Goal: Transaction & Acquisition: Book appointment/travel/reservation

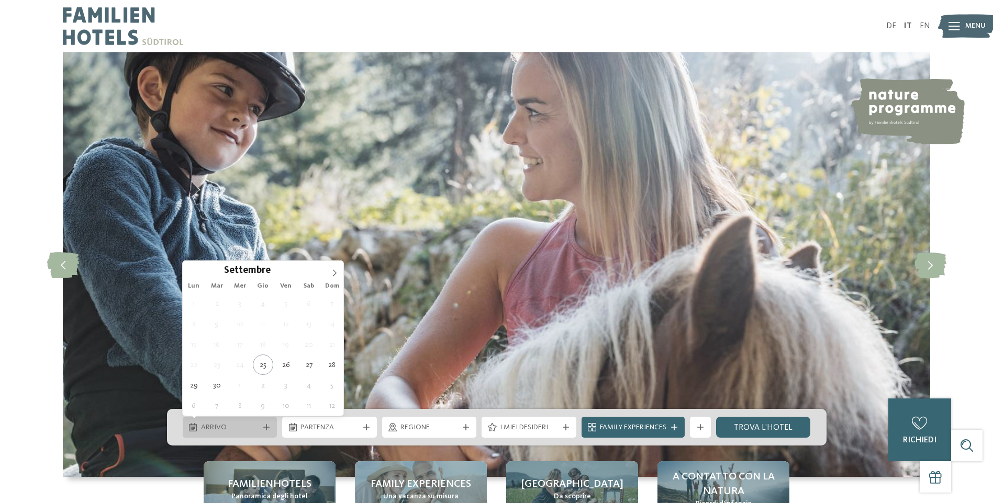
click at [231, 427] on span "Arrivo" at bounding box center [230, 428] width 58 height 10
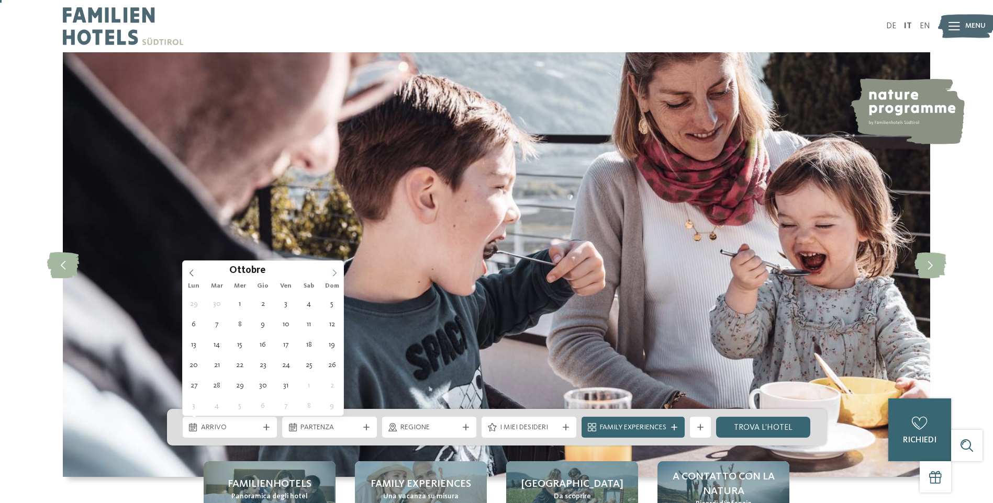
click at [331, 272] on div "Ottobre **** Lun Mar Mer Gio Ven Sab Dom 29 30 1 2 3 4 5 6 7 8 9 10 11 12 13 14…" at bounding box center [263, 338] width 161 height 155
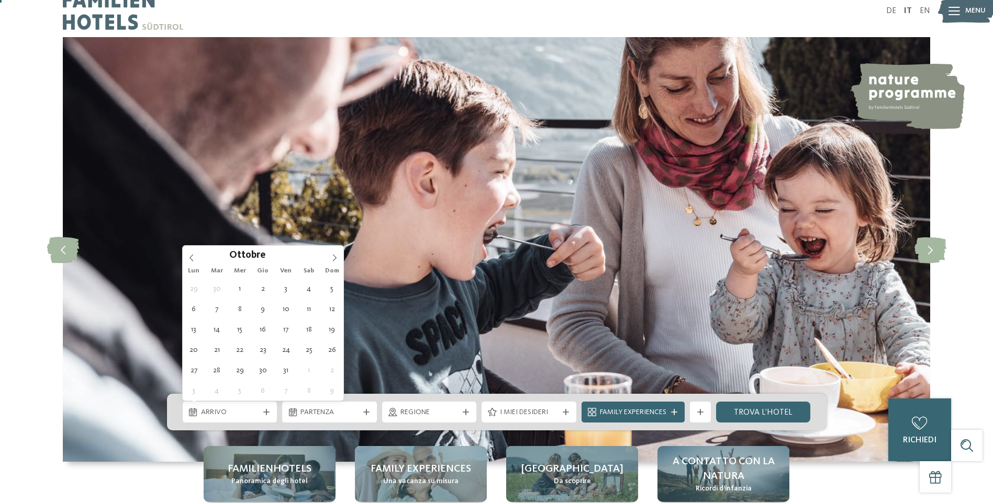
type div "12.10.2025"
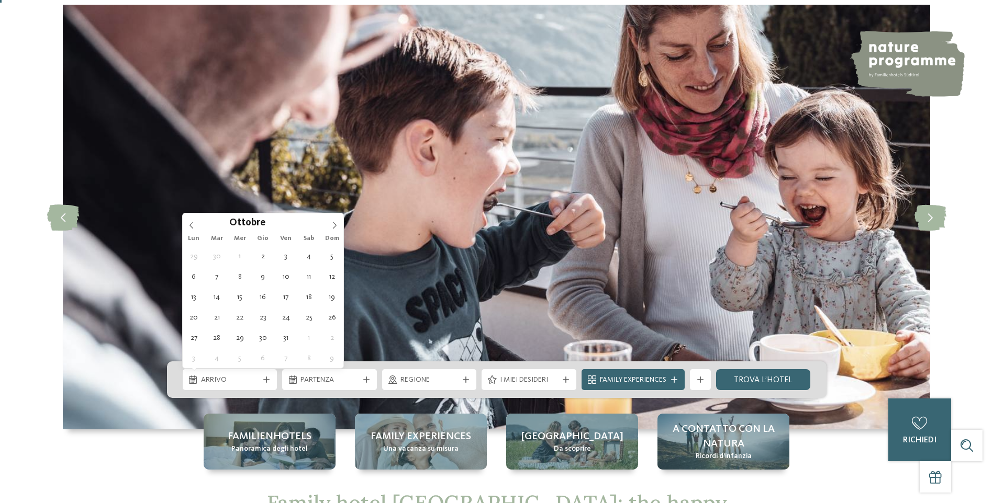
scroll to position [52, 0]
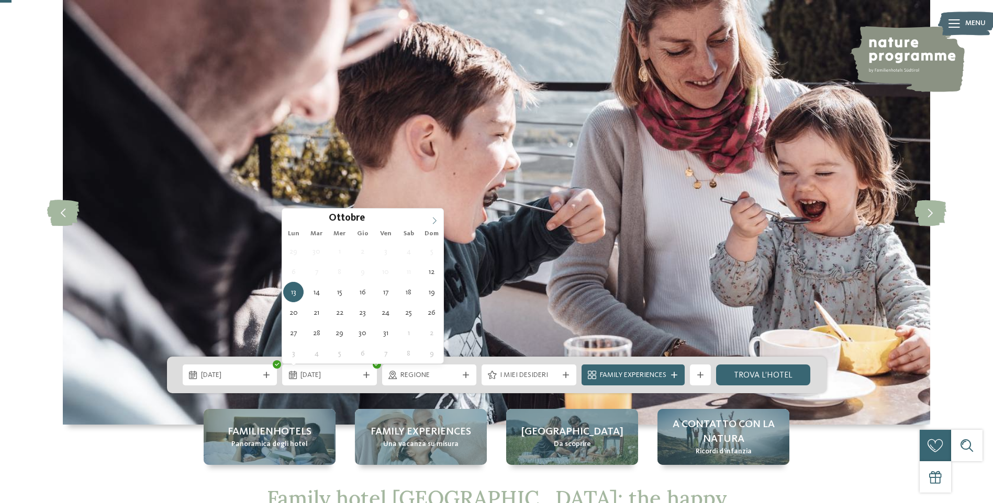
click at [436, 221] on icon at bounding box center [434, 220] width 4 height 7
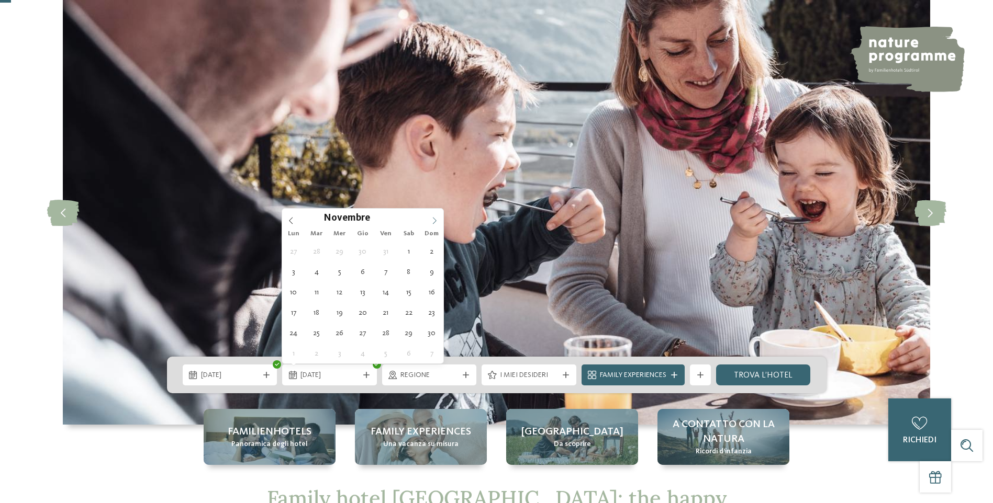
scroll to position [0, 0]
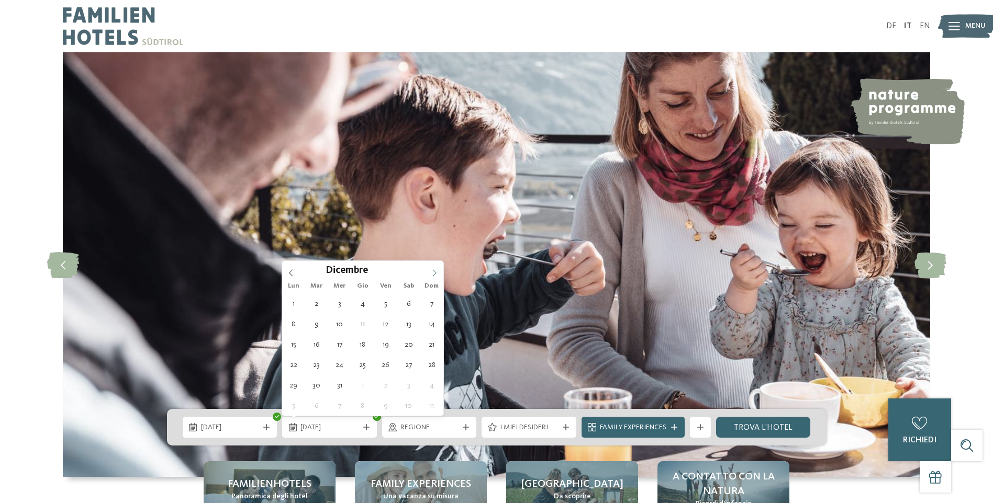
click at [431, 270] on icon at bounding box center [434, 273] width 7 height 7
type div "30.12.2025"
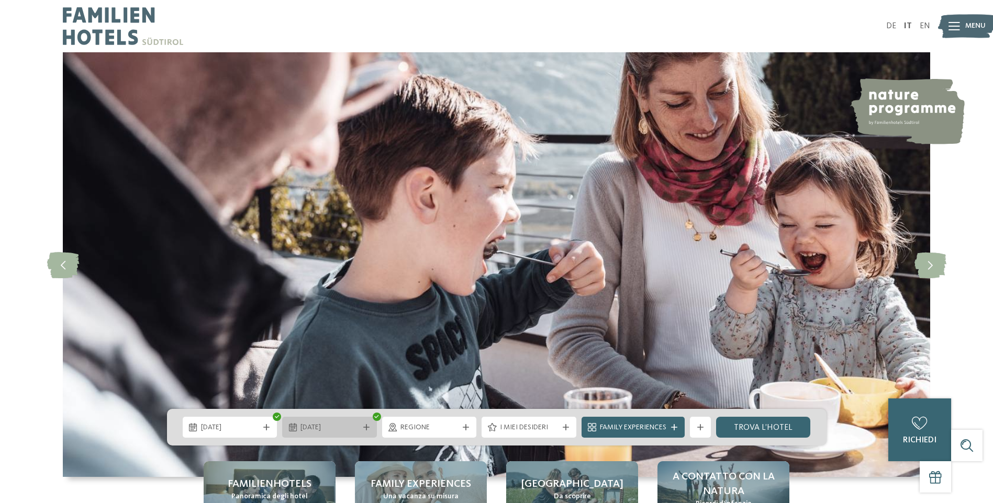
click at [371, 427] on div at bounding box center [366, 427] width 10 height 6
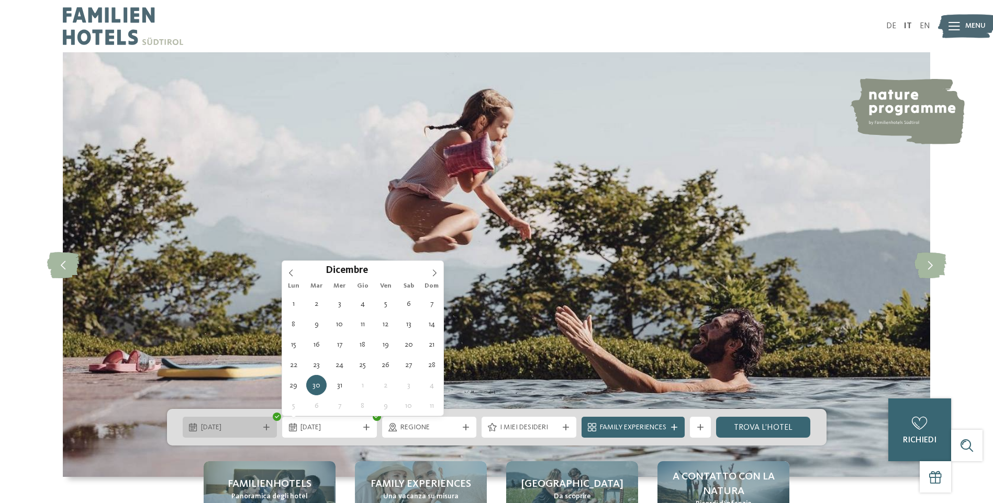
click at [256, 428] on span "12.10.2025" at bounding box center [230, 428] width 58 height 10
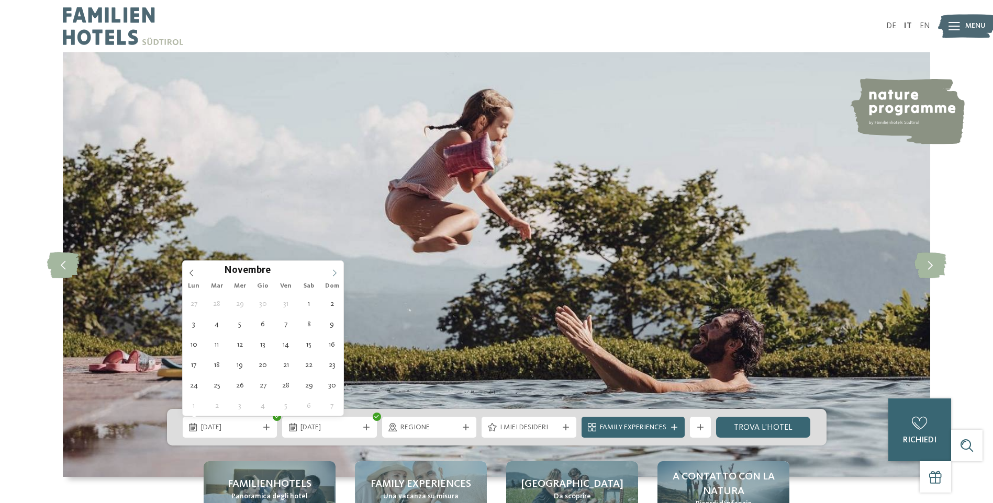
click at [337, 265] on span at bounding box center [335, 270] width 18 height 18
click at [337, 271] on icon at bounding box center [334, 273] width 7 height 7
type div "30.12.2025"
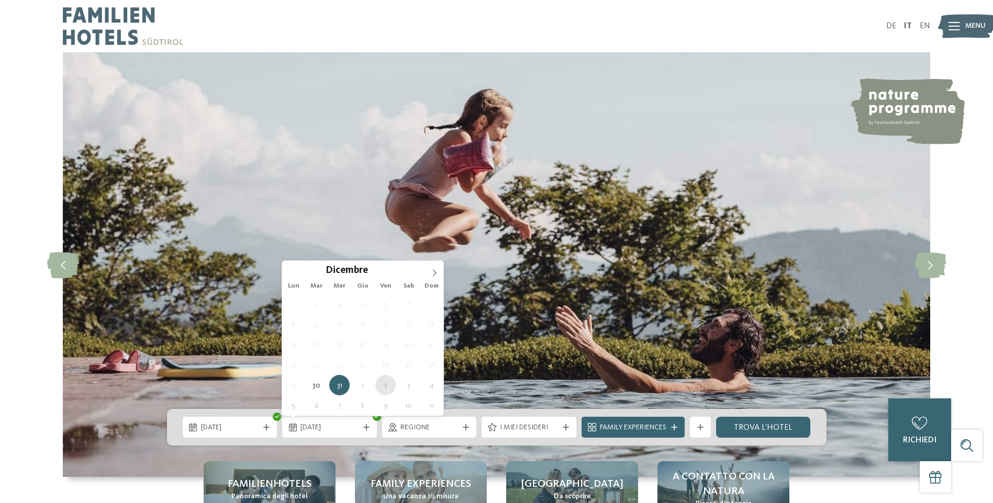
type div "02.01.2026"
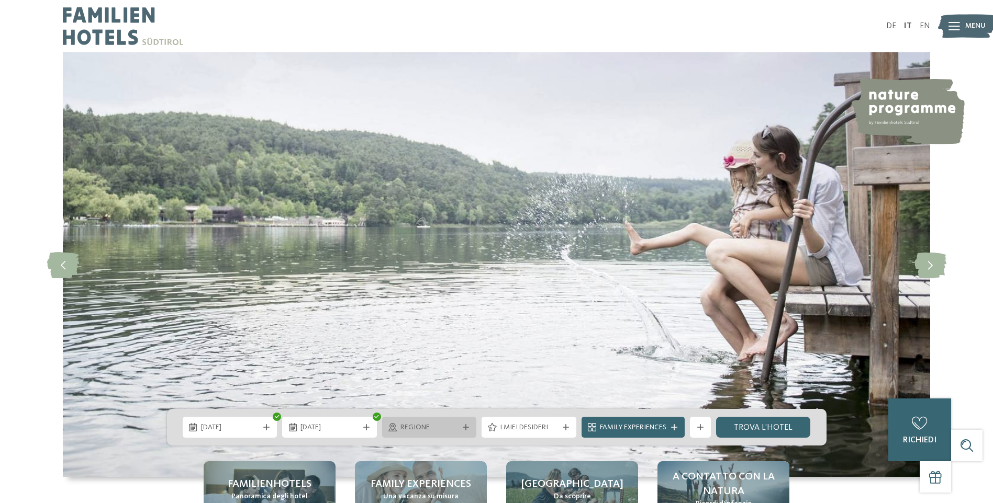
click at [468, 424] on icon at bounding box center [466, 427] width 6 height 6
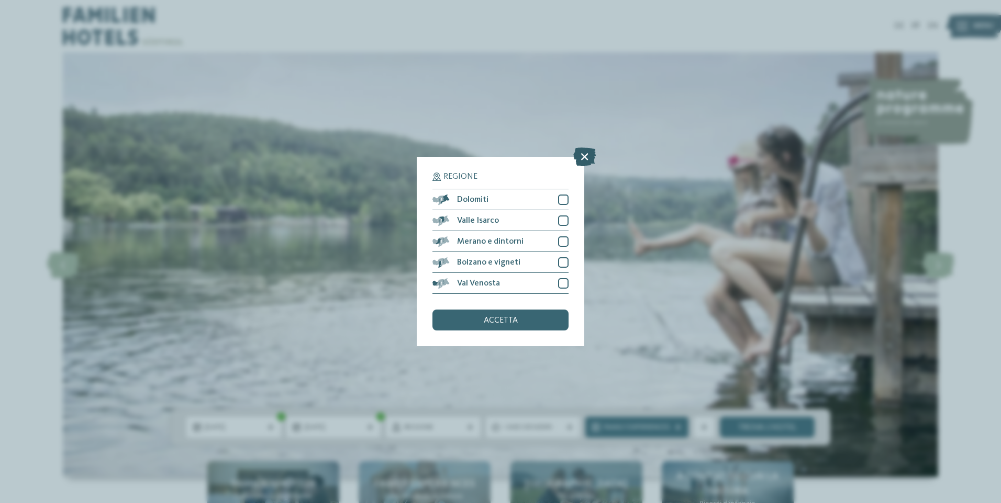
click at [590, 156] on icon at bounding box center [584, 157] width 23 height 18
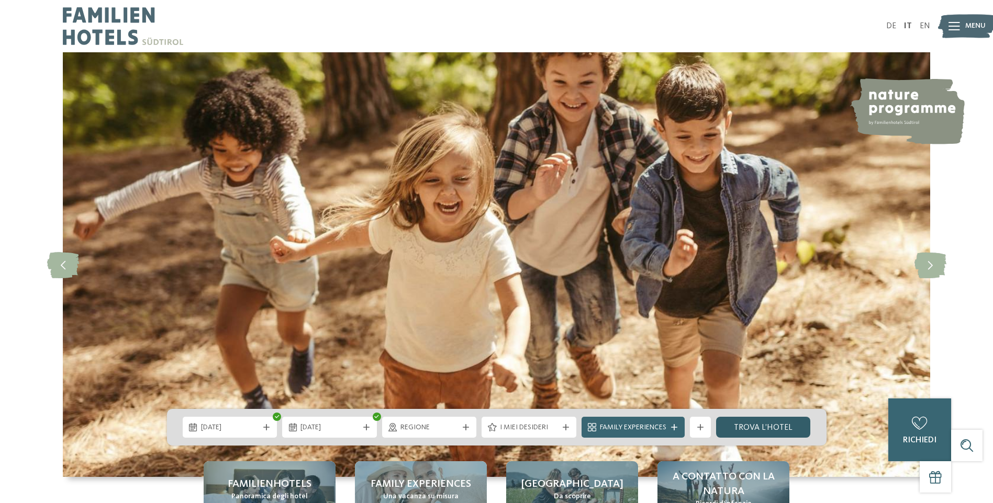
click at [742, 432] on link "trova l’hotel" at bounding box center [763, 427] width 95 height 21
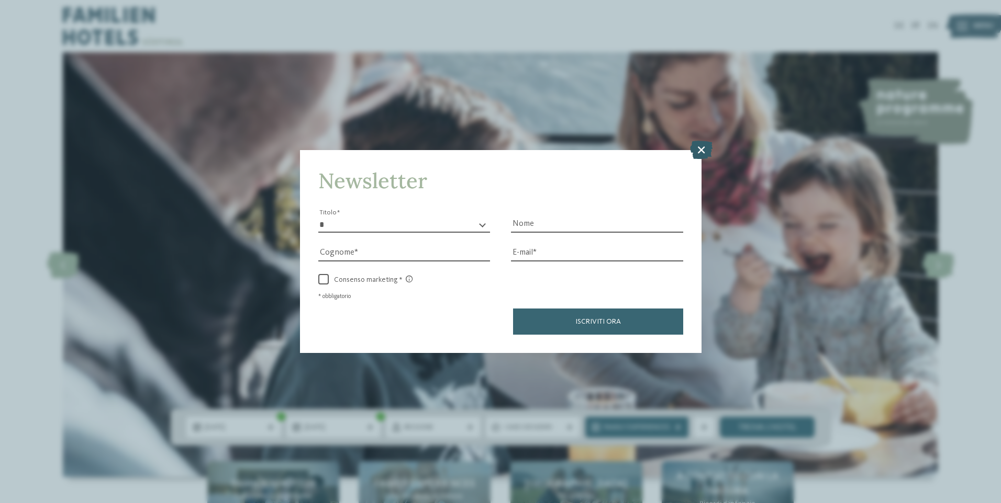
click at [699, 152] on icon at bounding box center [701, 149] width 23 height 18
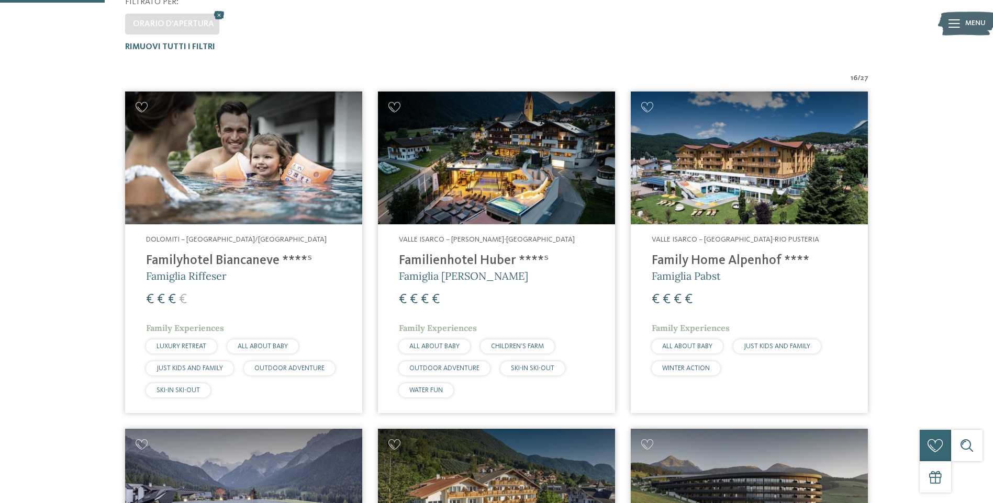
scroll to position [340, 0]
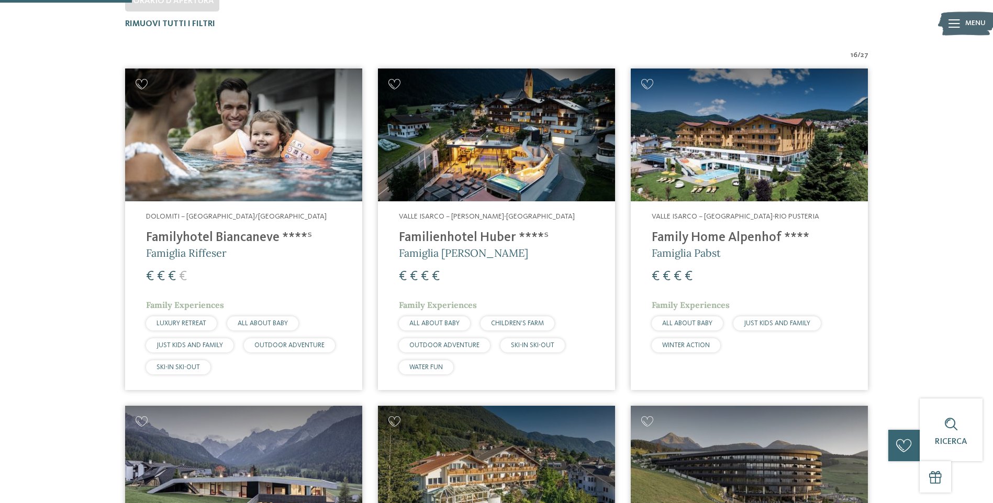
click at [478, 215] on span "Valle Isarco – Valles-Rio Pusteria" at bounding box center [487, 216] width 176 height 7
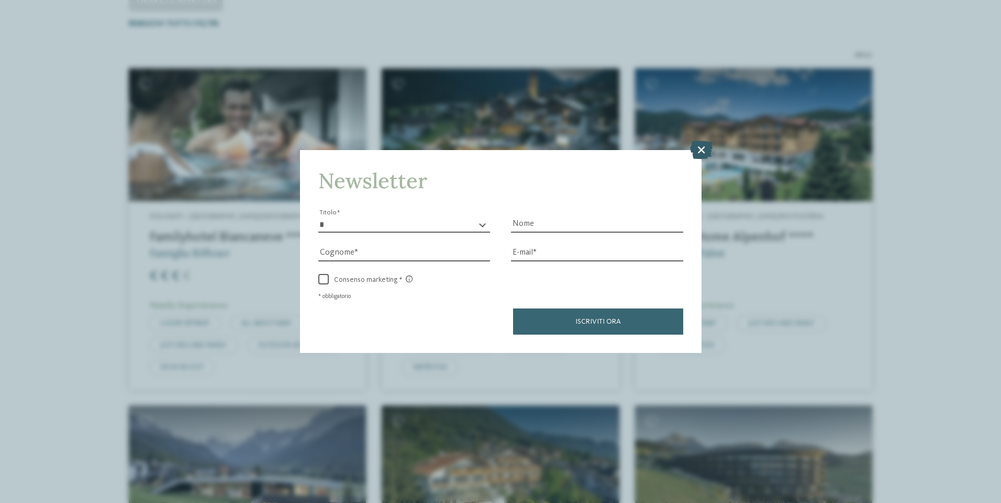
click at [709, 149] on icon at bounding box center [701, 149] width 23 height 18
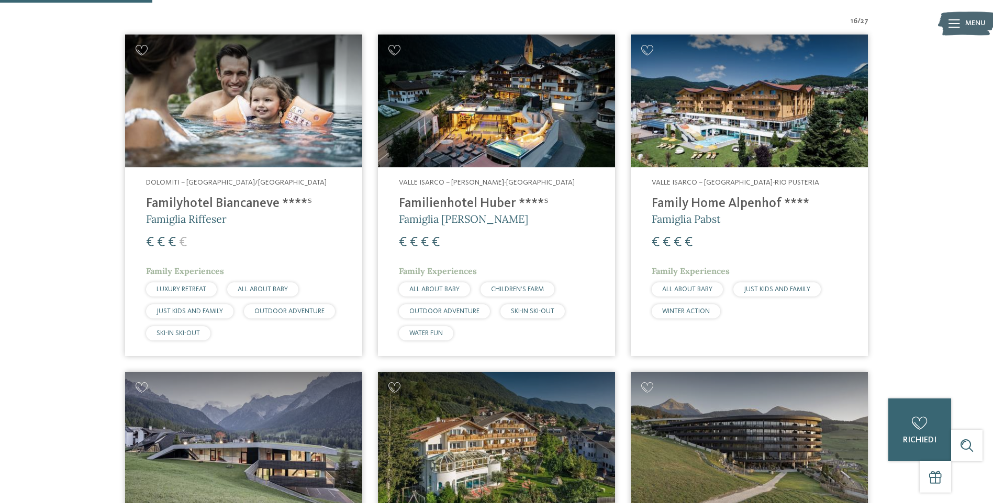
scroll to position [393, 0]
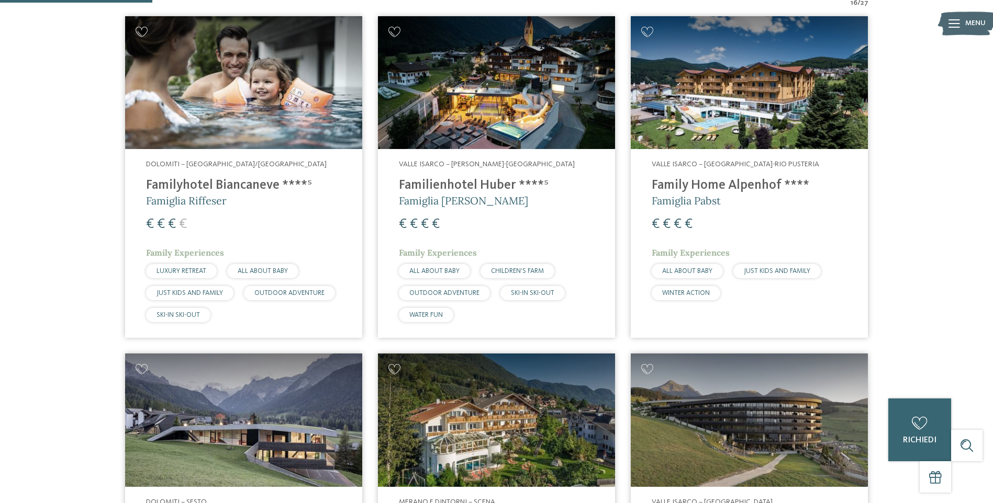
click at [243, 182] on h4 "Familyhotel Biancaneve ****ˢ" at bounding box center [243, 186] width 195 height 16
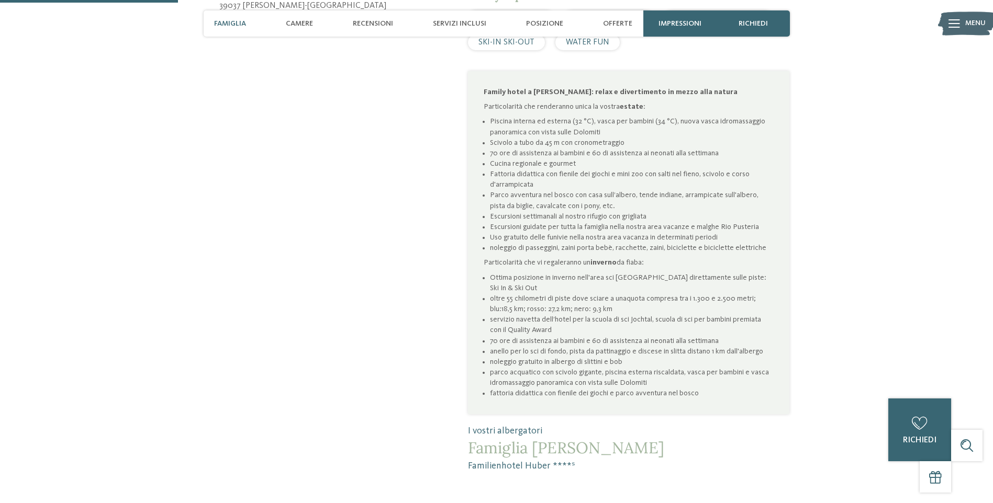
scroll to position [646, 0]
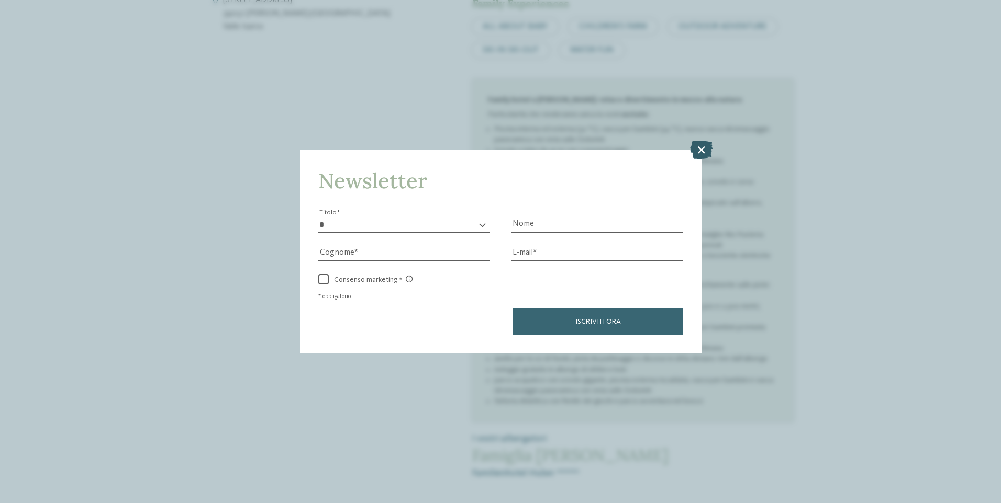
click at [700, 150] on icon at bounding box center [701, 149] width 23 height 18
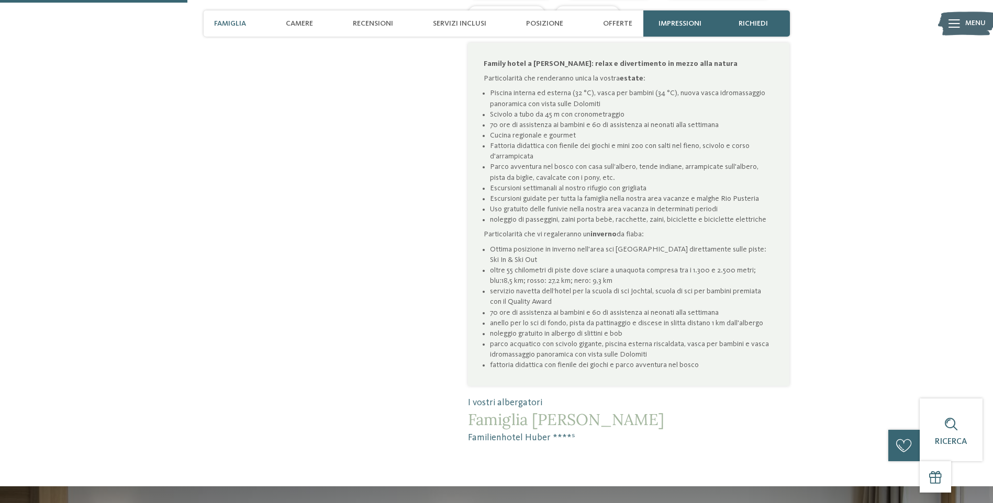
scroll to position [699, 0]
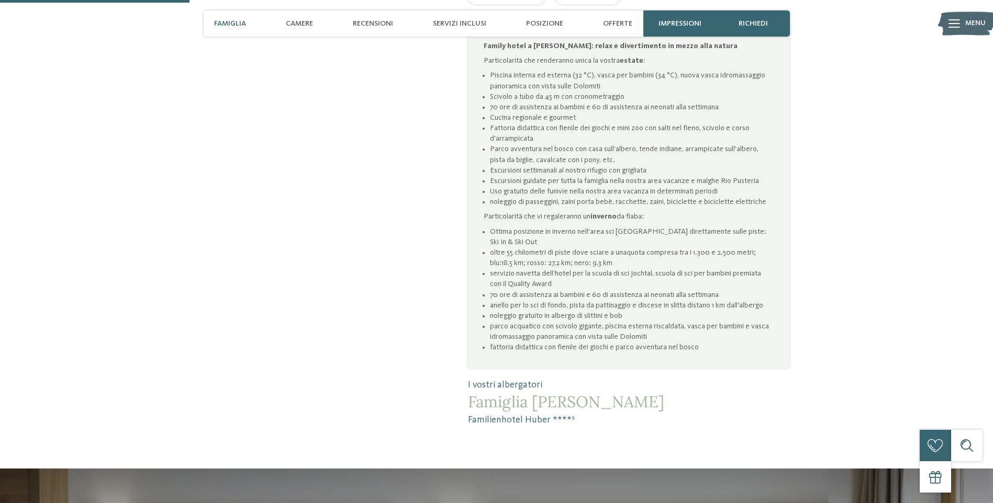
click at [841, 217] on div "Tempo per me, tempo per te, tempo per noi nel family hotel a Valles Il nostro p…" at bounding box center [497, 78] width 712 height 697
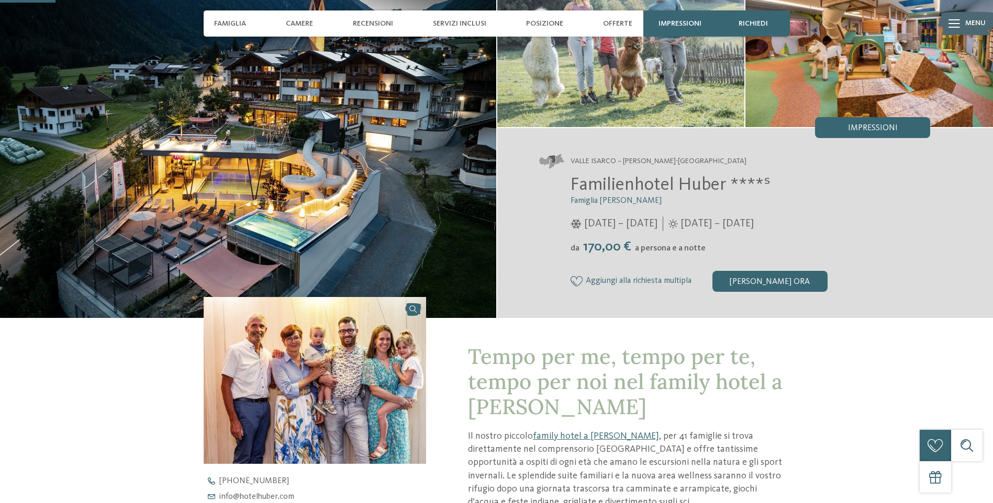
scroll to position [0, 0]
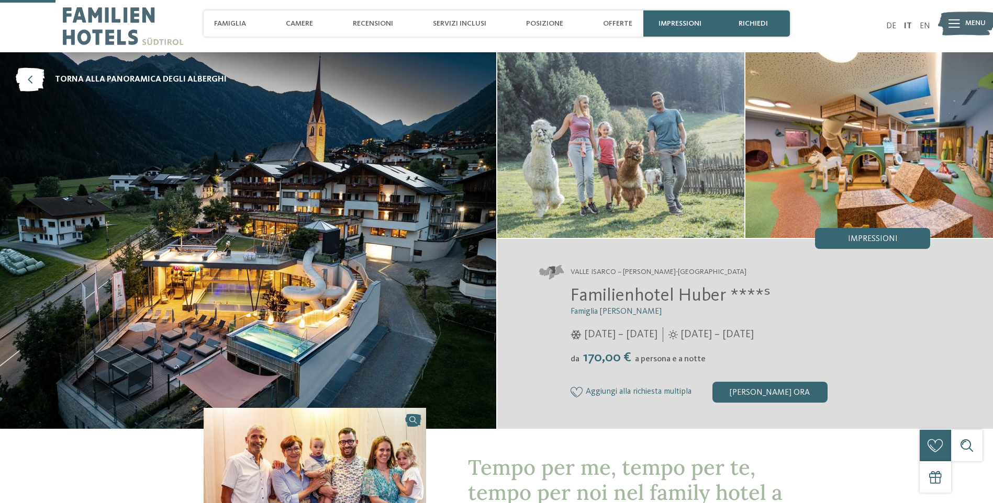
drag, startPoint x: 841, startPoint y: 218, endPoint x: 857, endPoint y: 103, distance: 115.7
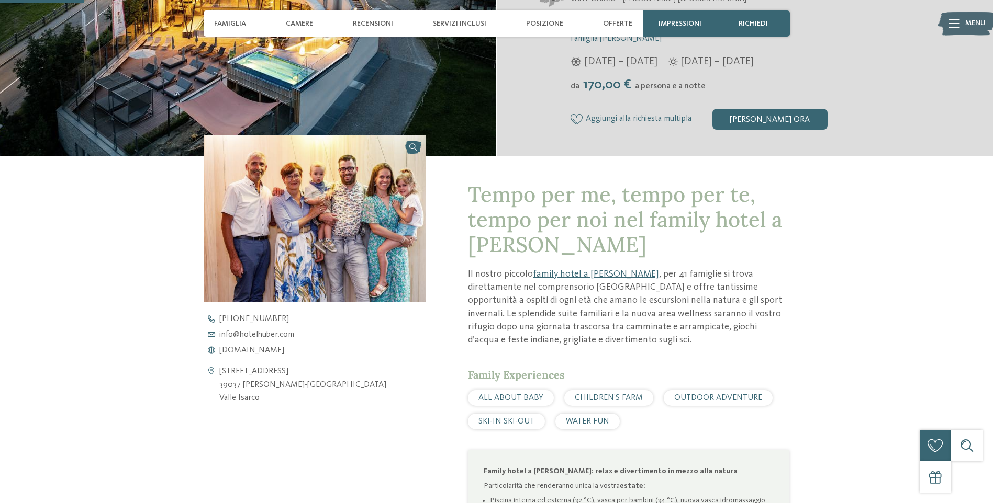
scroll to position [361, 0]
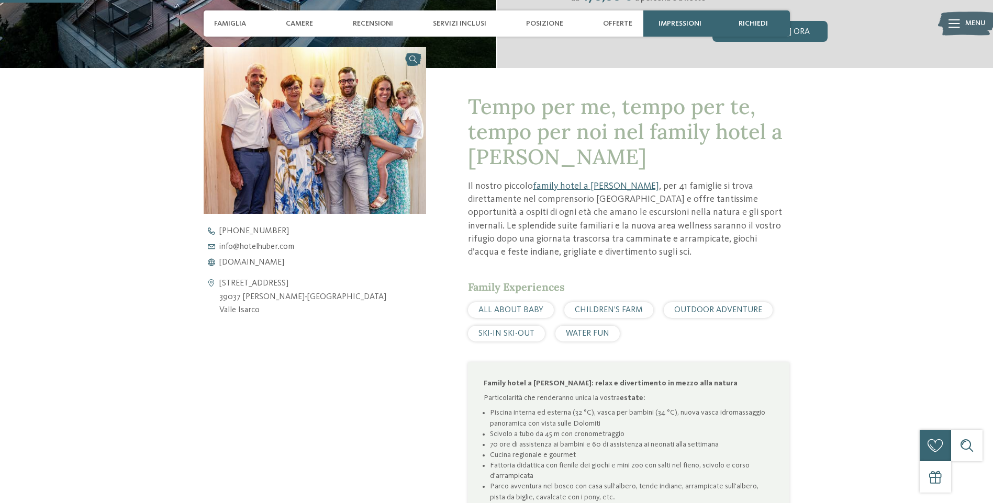
drag, startPoint x: 680, startPoint y: 149, endPoint x: 673, endPoint y: 194, distance: 45.5
click at [623, 21] on span "Offerte" at bounding box center [617, 23] width 29 height 9
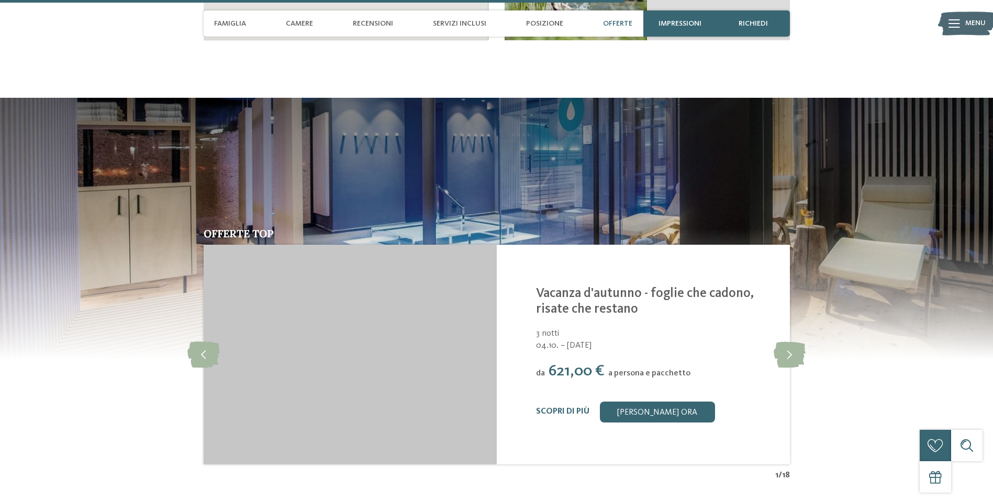
scroll to position [2316, 0]
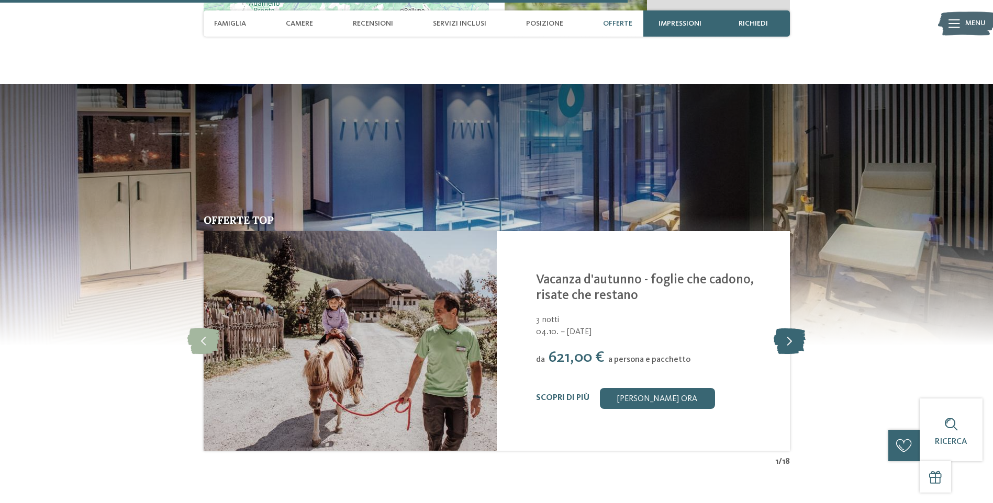
click at [790, 328] on icon at bounding box center [790, 341] width 32 height 26
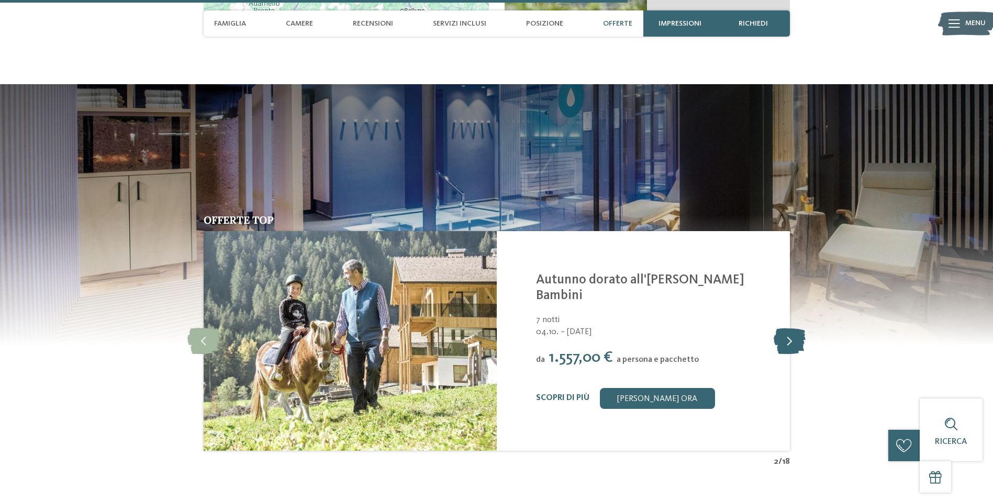
click at [790, 328] on icon at bounding box center [790, 341] width 32 height 26
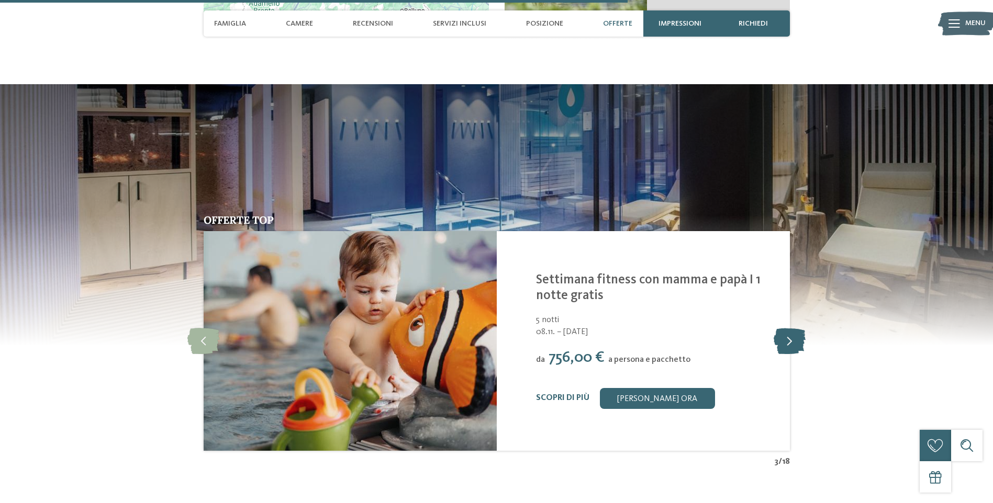
click at [790, 328] on icon at bounding box center [790, 341] width 32 height 26
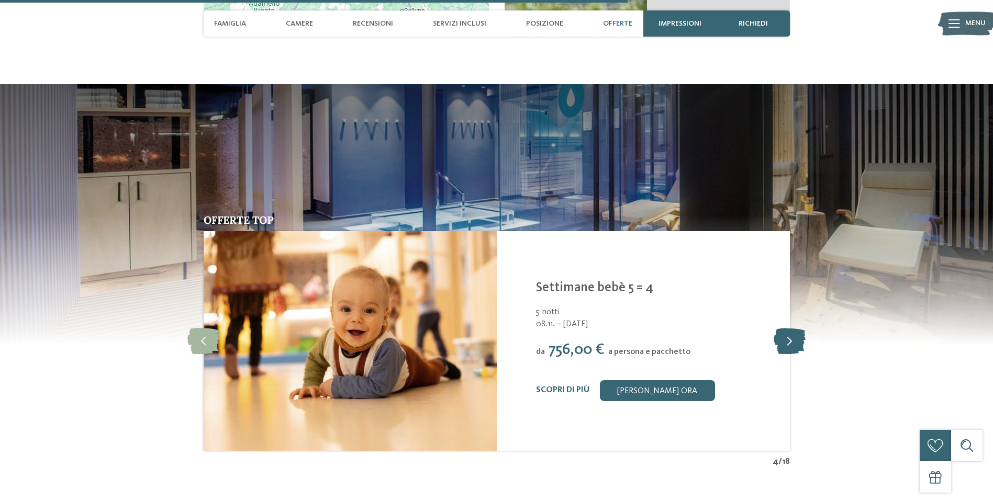
click at [790, 328] on icon at bounding box center [790, 341] width 32 height 26
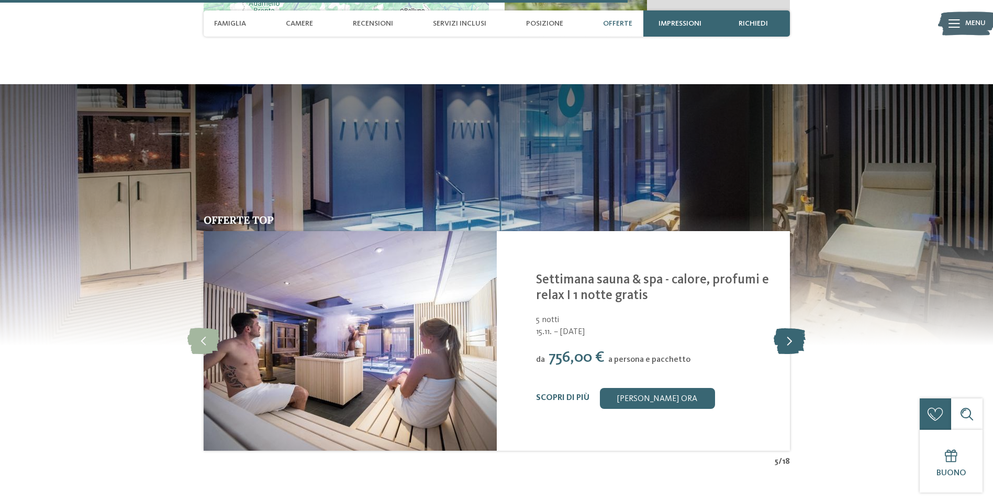
click at [790, 328] on icon at bounding box center [790, 341] width 32 height 26
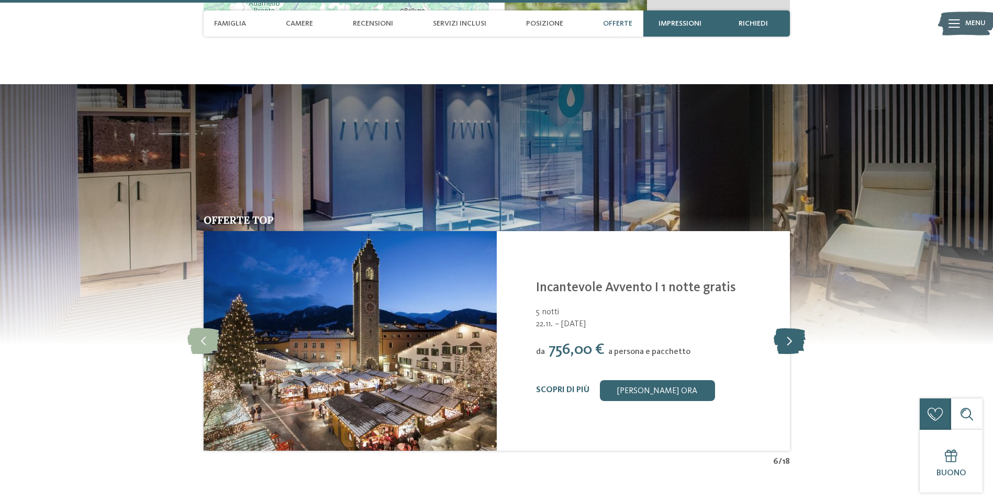
click at [790, 328] on icon at bounding box center [790, 341] width 32 height 26
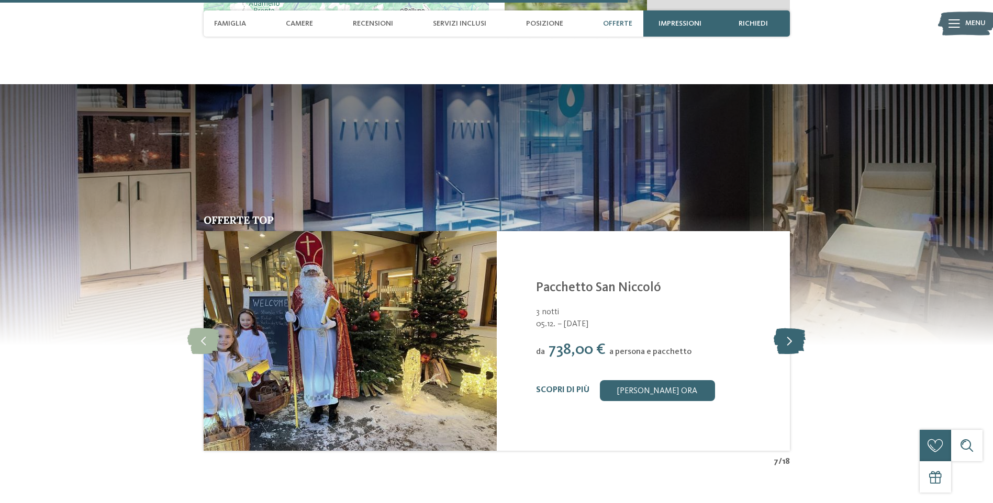
click at [790, 328] on icon at bounding box center [790, 341] width 32 height 26
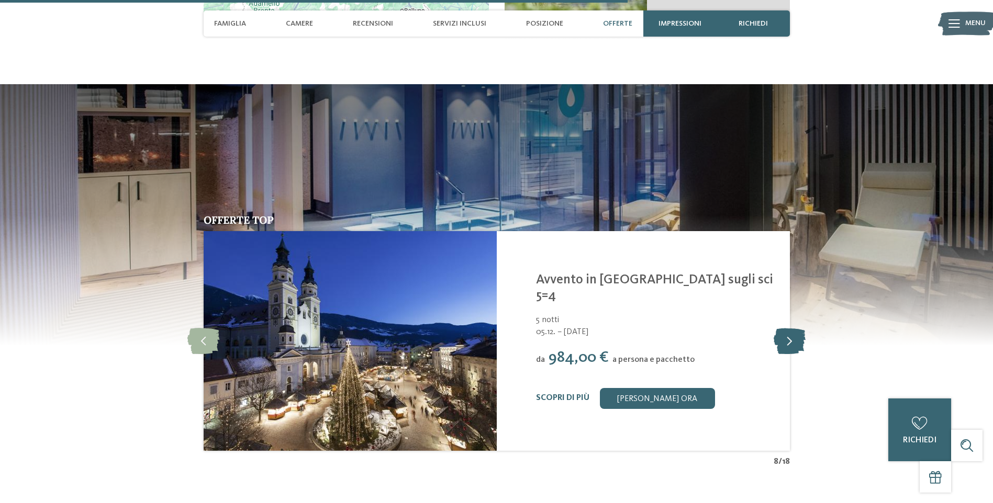
click at [789, 328] on icon at bounding box center [790, 341] width 32 height 26
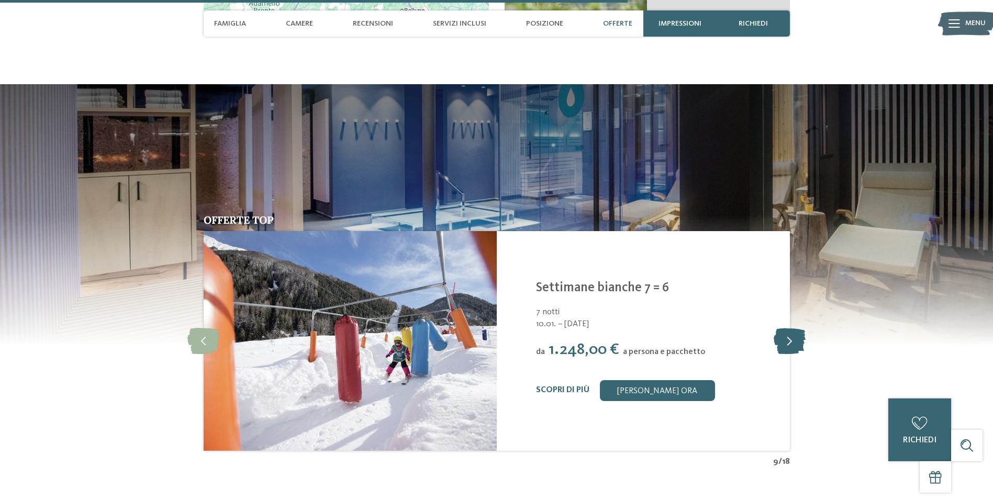
click at [789, 328] on icon at bounding box center [790, 341] width 32 height 26
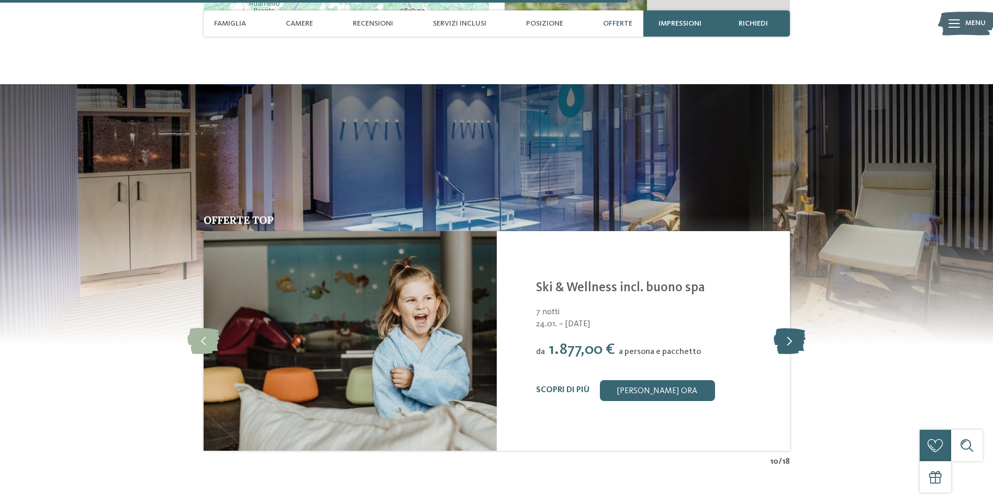
click at [789, 328] on icon at bounding box center [790, 341] width 32 height 26
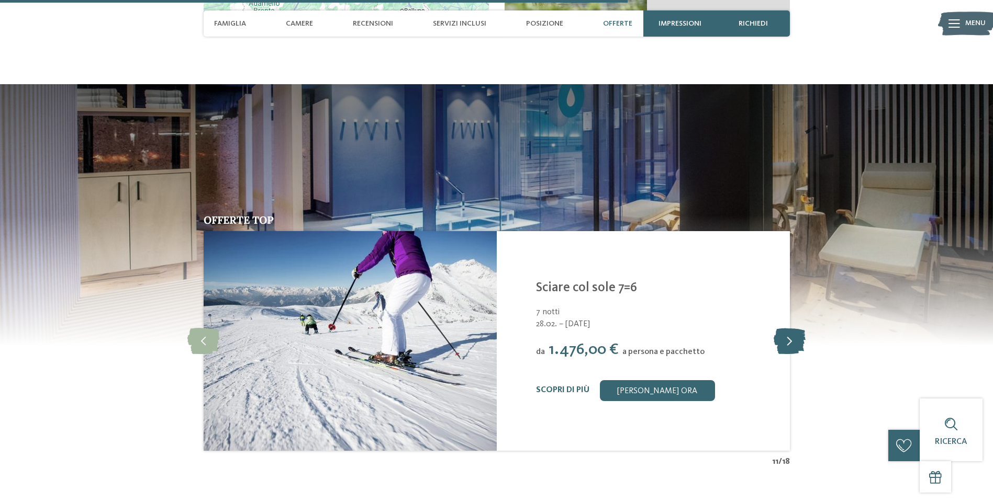
click at [789, 328] on icon at bounding box center [790, 341] width 32 height 26
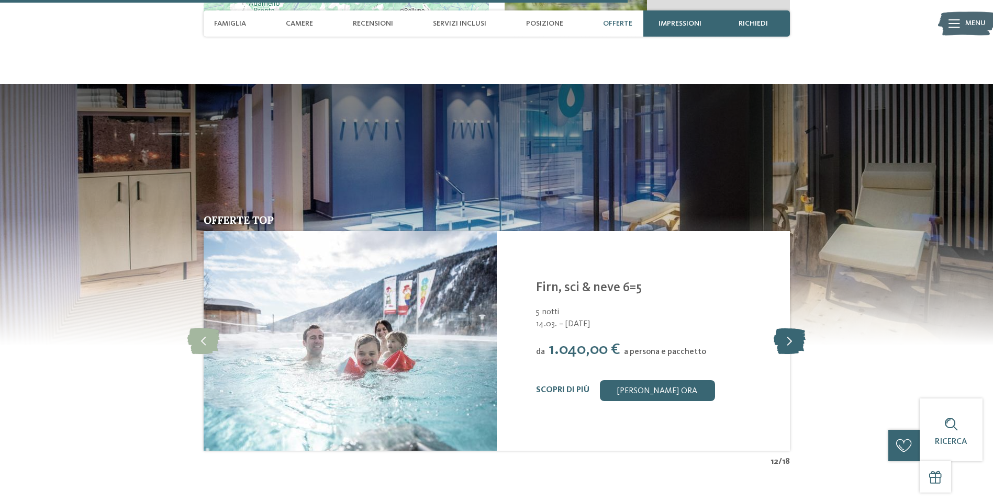
click at [789, 328] on icon at bounding box center [790, 341] width 32 height 26
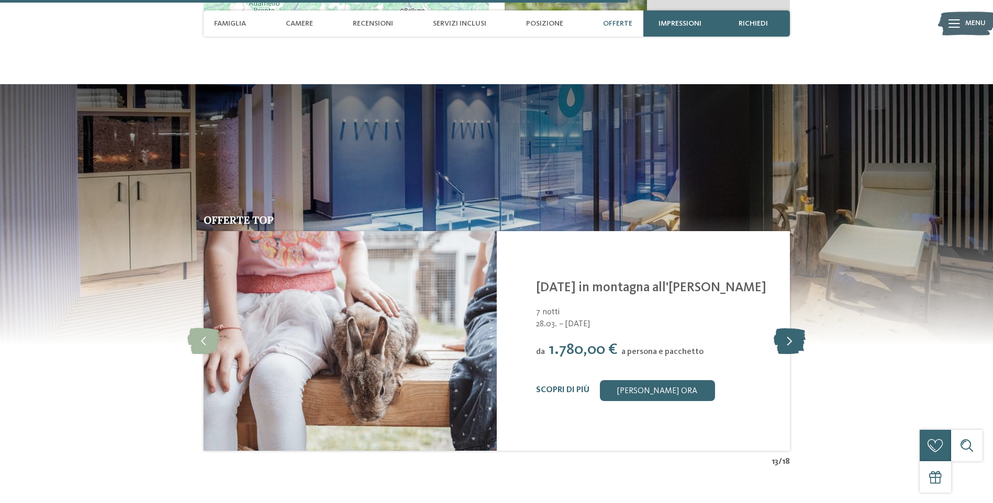
click at [789, 328] on icon at bounding box center [790, 341] width 32 height 26
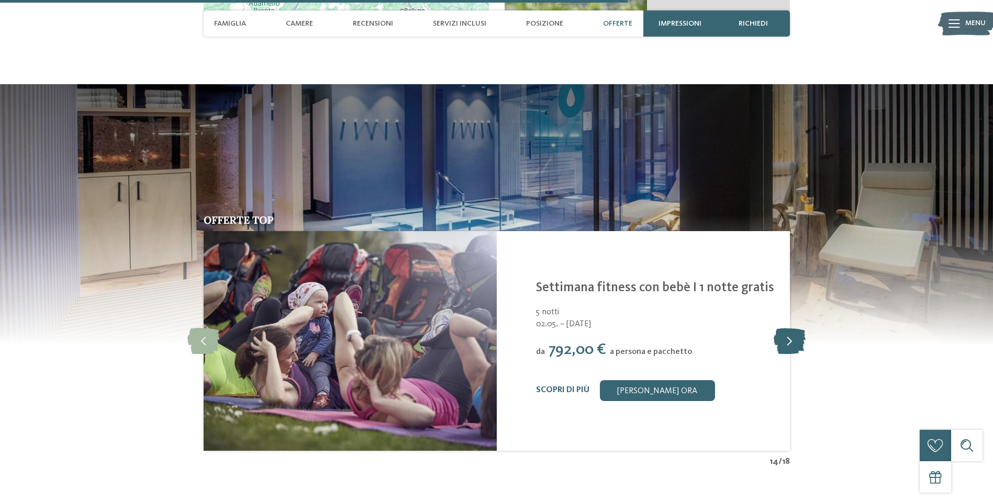
click at [789, 328] on icon at bounding box center [790, 341] width 32 height 26
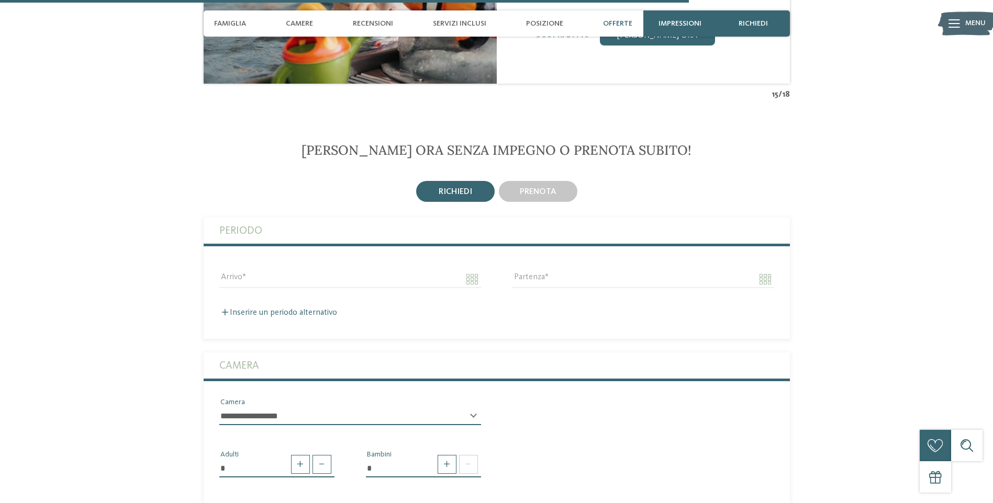
drag, startPoint x: 68, startPoint y: 331, endPoint x: 116, endPoint y: 411, distance: 93.2
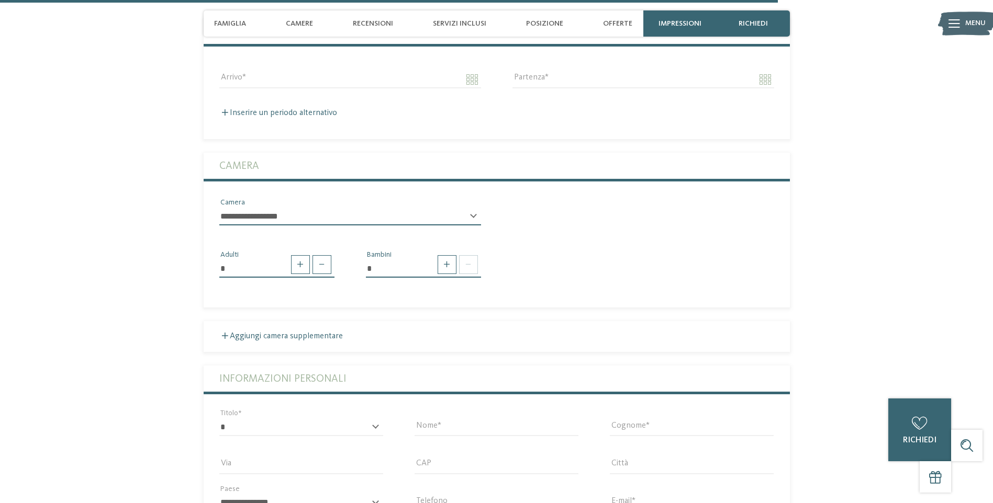
scroll to position [2808, 0]
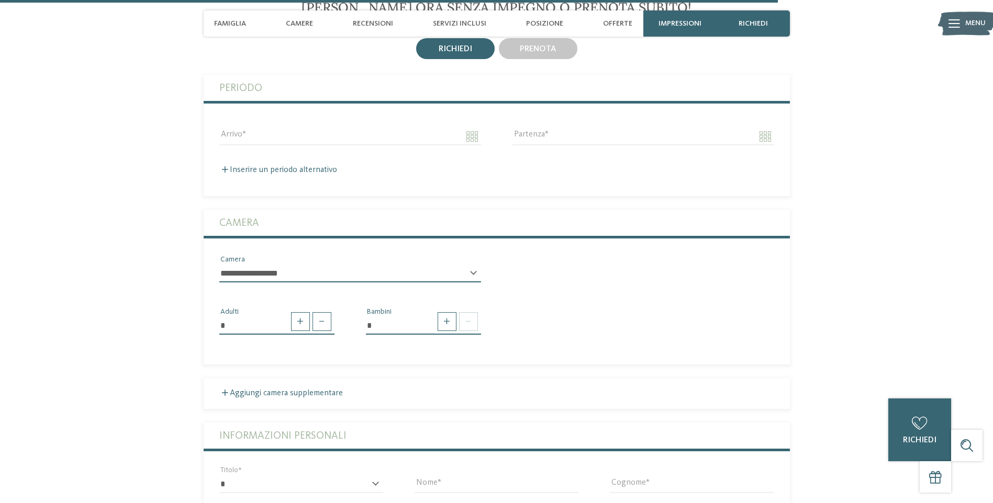
drag, startPoint x: 865, startPoint y: 220, endPoint x: 841, endPoint y: 143, distance: 80.5
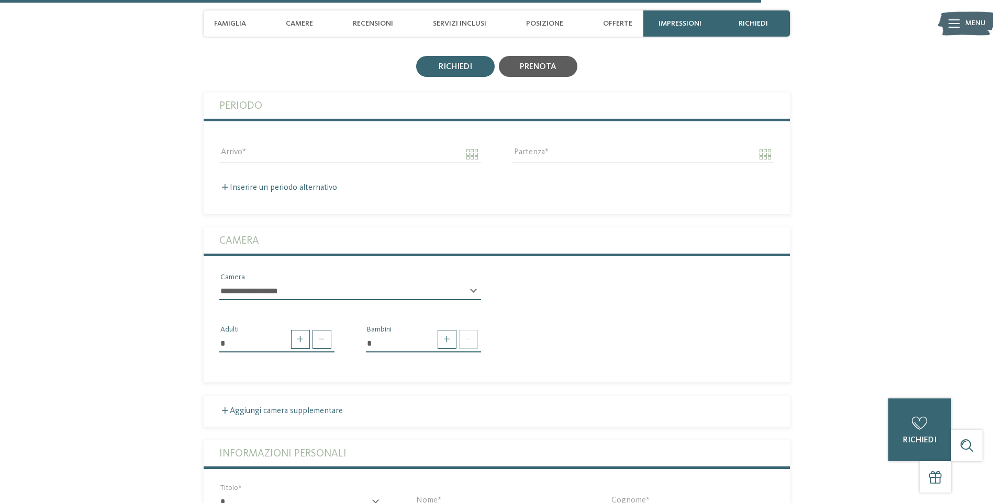
click at [535, 63] on span "prenota" at bounding box center [538, 67] width 37 height 8
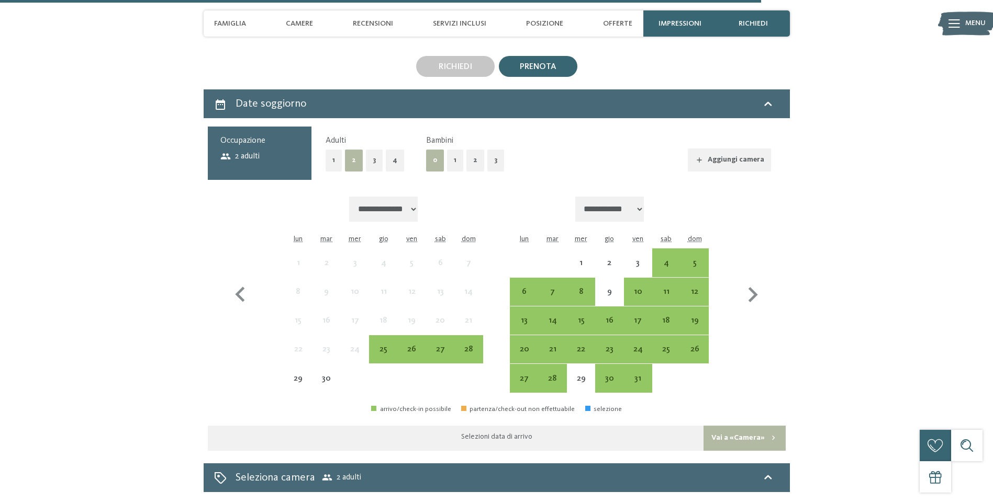
click at [644, 197] on select "**********" at bounding box center [609, 209] width 69 height 25
select select "**********"
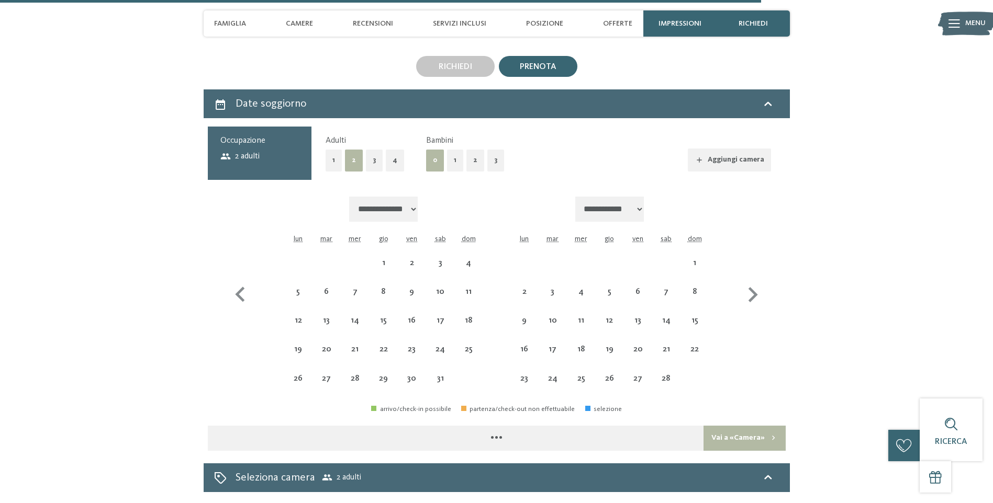
select select "**********"
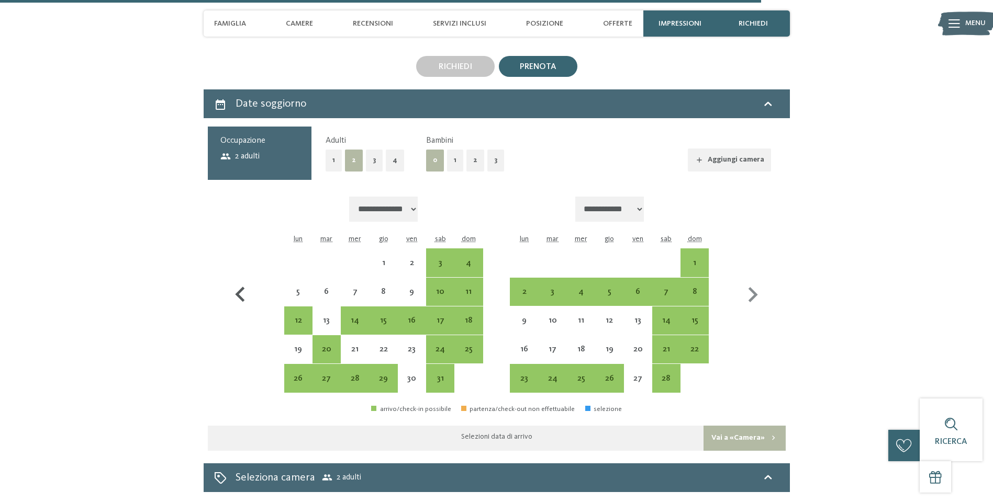
click at [242, 287] on icon "button" at bounding box center [239, 294] width 9 height 15
select select "**********"
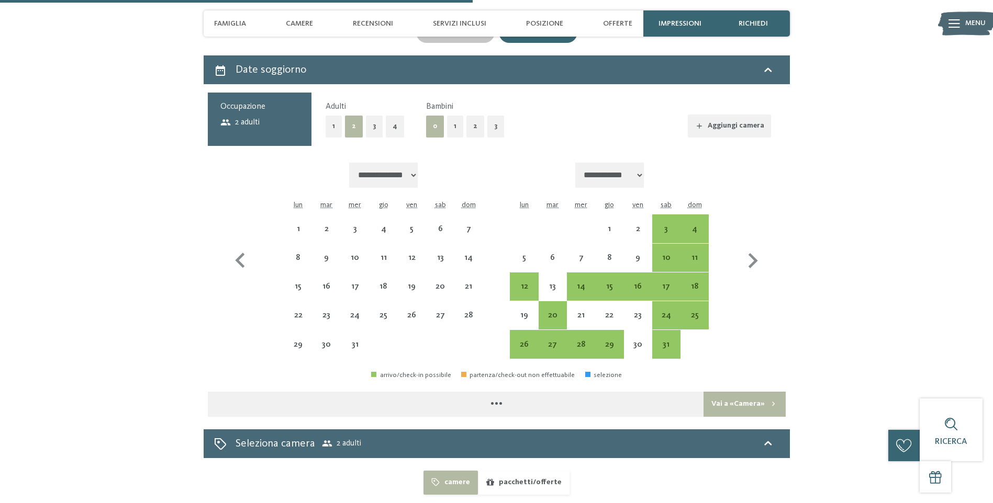
scroll to position [2861, 0]
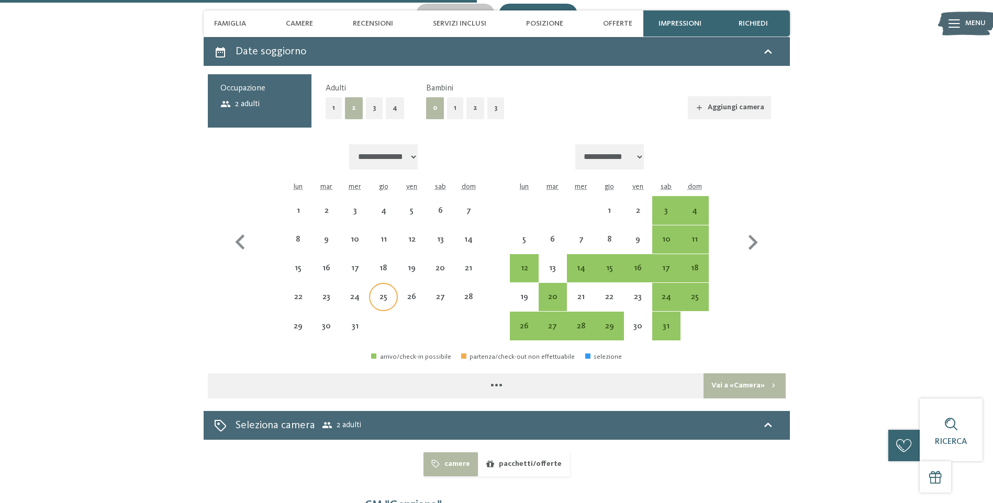
select select "**********"
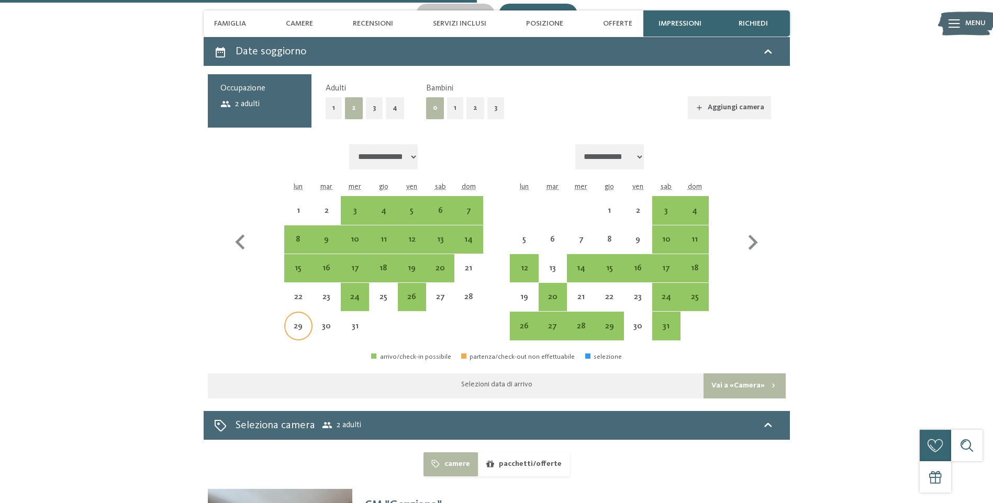
click at [301, 322] on div "29" at bounding box center [298, 335] width 26 height 26
select select "**********"
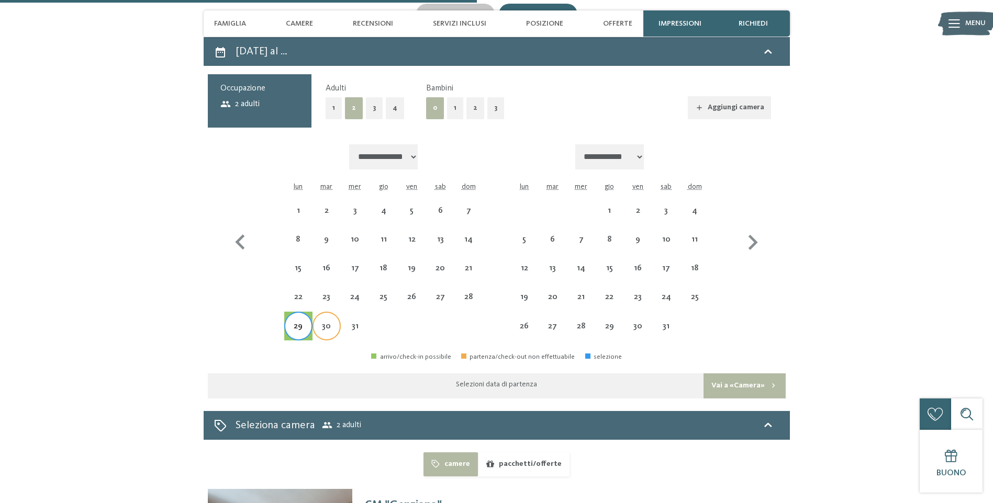
click at [320, 322] on div "30" at bounding box center [326, 335] width 26 height 26
select select "**********"
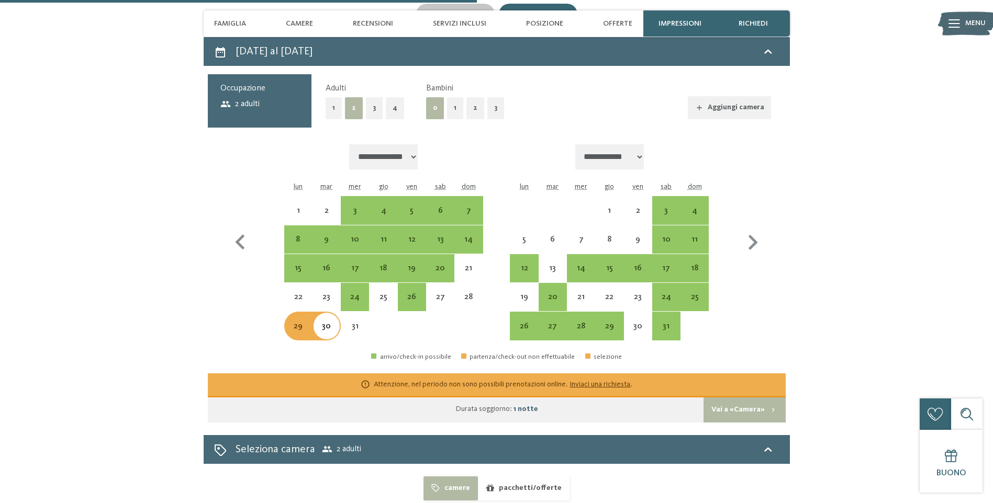
click at [334, 322] on div "30" at bounding box center [326, 335] width 26 height 26
select select "**********"
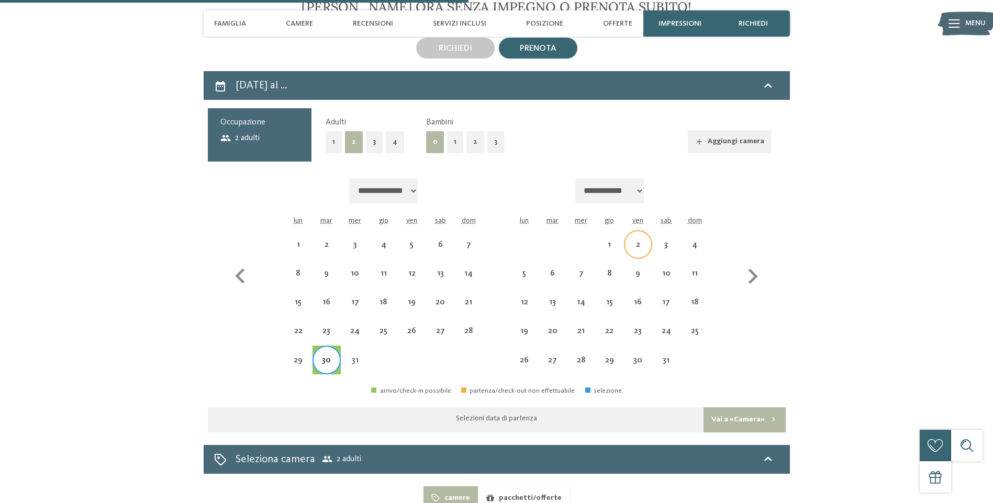
click at [635, 183] on div "**********" at bounding box center [609, 276] width 199 height 197
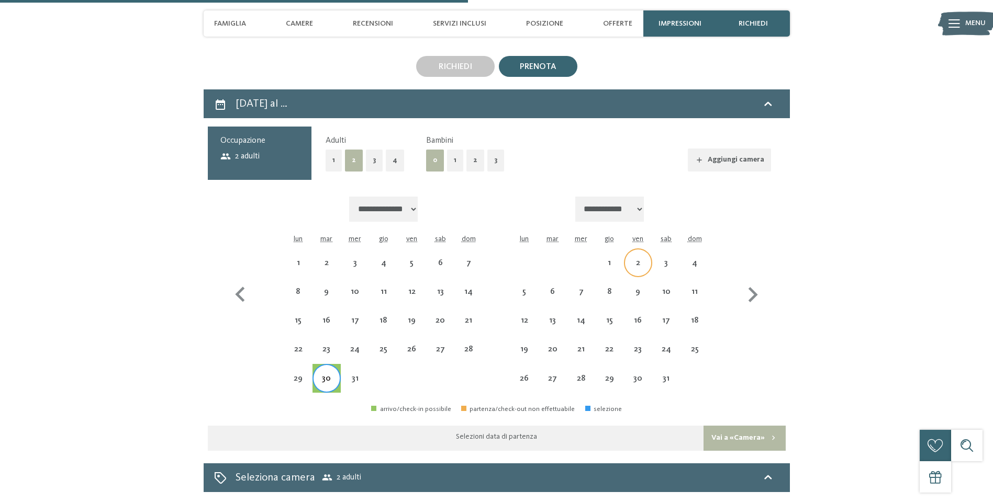
click at [640, 250] on div "2" at bounding box center [638, 263] width 26 height 26
select select "**********"
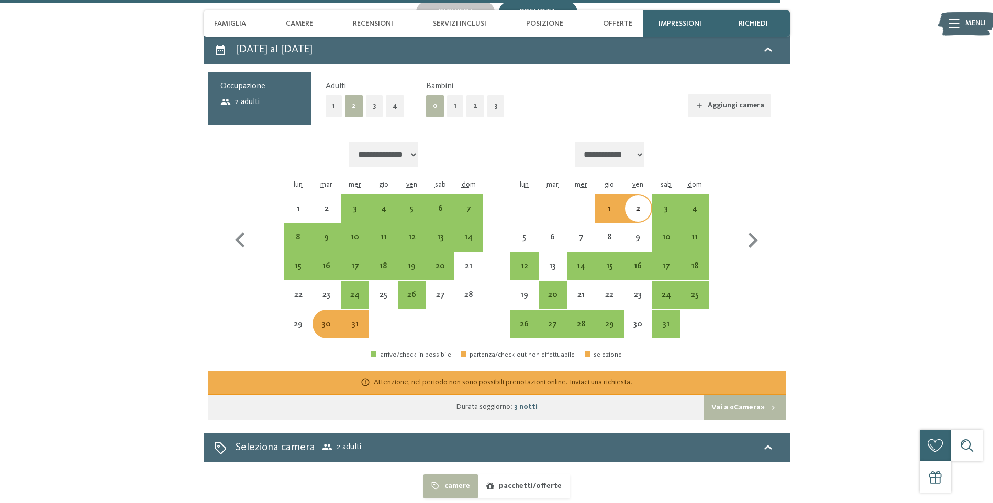
scroll to position [2861, 0]
